Goal: Task Accomplishment & Management: Complete application form

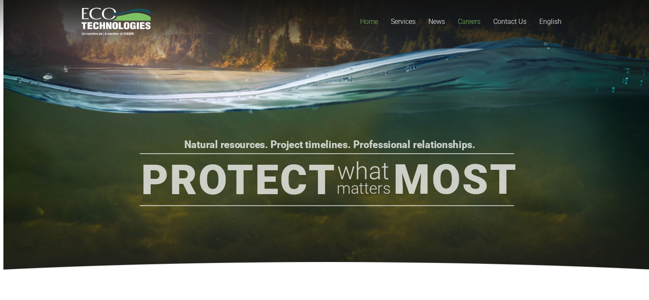
click at [466, 21] on span "Careers" at bounding box center [469, 22] width 23 height 8
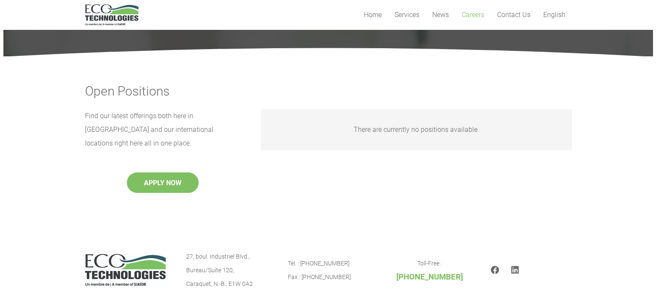
scroll to position [128, 0]
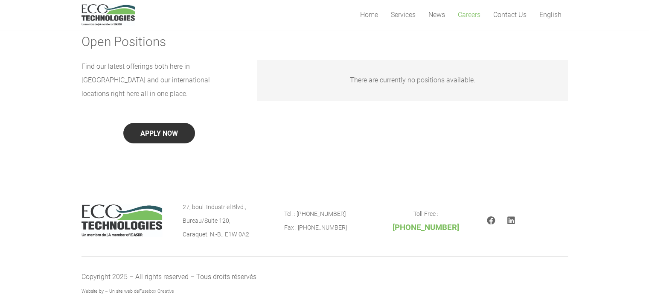
click at [164, 126] on button "APPLY NOW" at bounding box center [159, 133] width 72 height 20
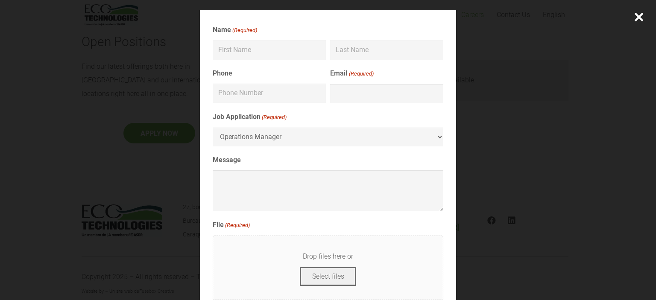
click at [515, 145] on div "Name (Required) First Last Phone Email (Required) Job Application (Required) Op…" at bounding box center [328, 150] width 656 height 300
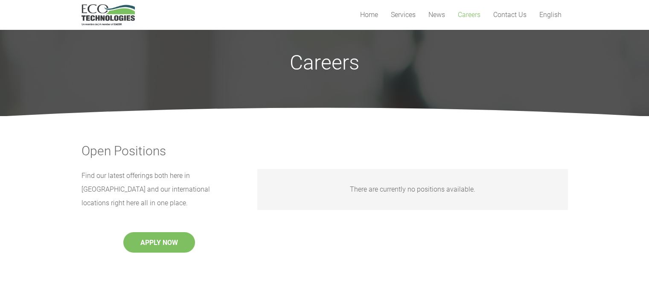
scroll to position [0, 0]
